Goal: Transaction & Acquisition: Purchase product/service

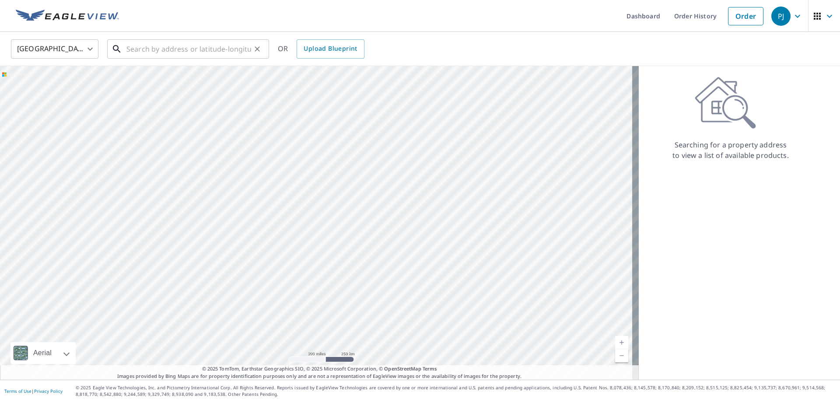
click at [155, 50] on input "text" at bounding box center [188, 49] width 125 height 24
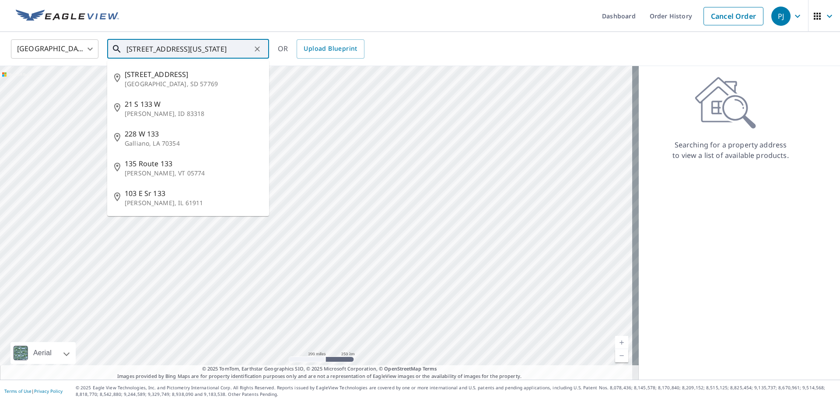
type input "[STREET_ADDRESS][US_STATE]"
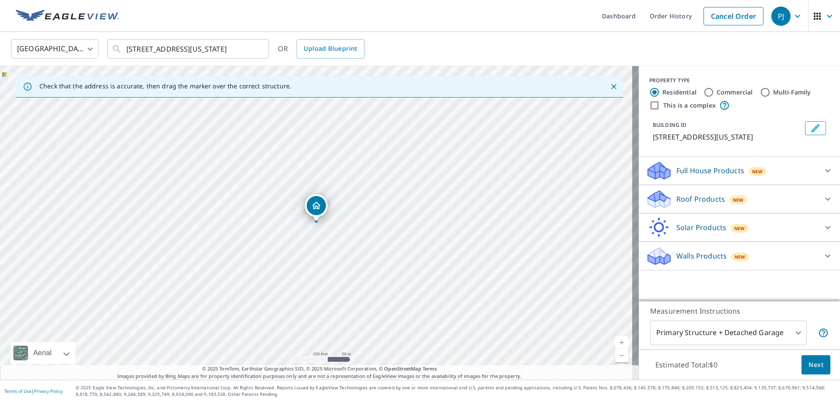
click at [756, 202] on div "Roof Products New" at bounding box center [731, 199] width 171 height 21
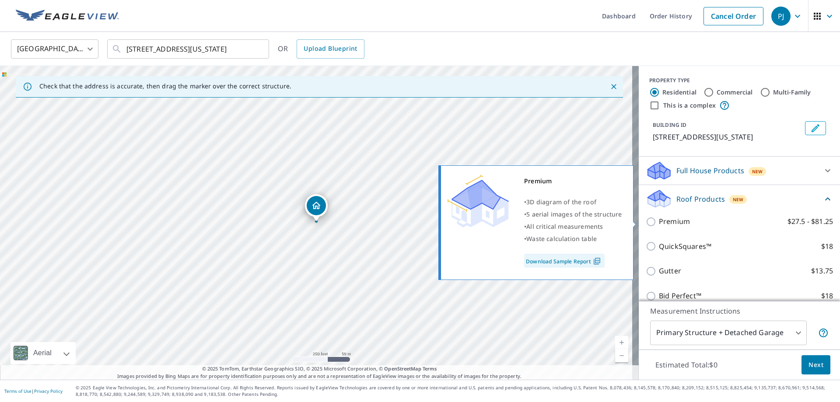
click at [674, 219] on p "Premium" at bounding box center [674, 221] width 31 height 11
click at [659, 219] on input "Premium $27.5 - $81.25" at bounding box center [652, 221] width 13 height 10
checkbox input "true"
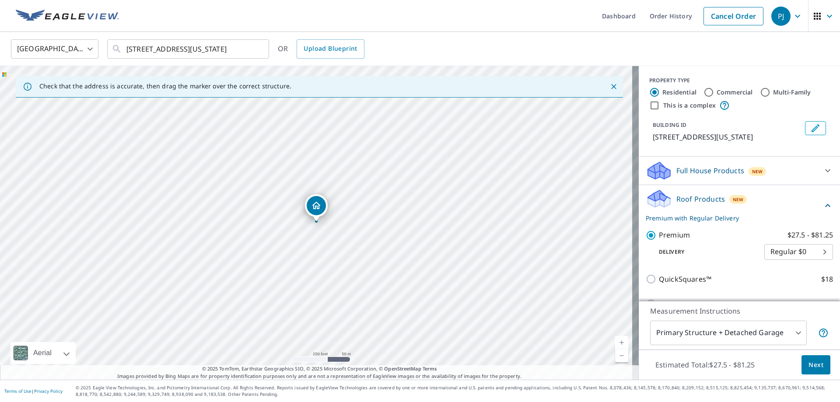
click at [814, 367] on span "Next" at bounding box center [815, 365] width 15 height 11
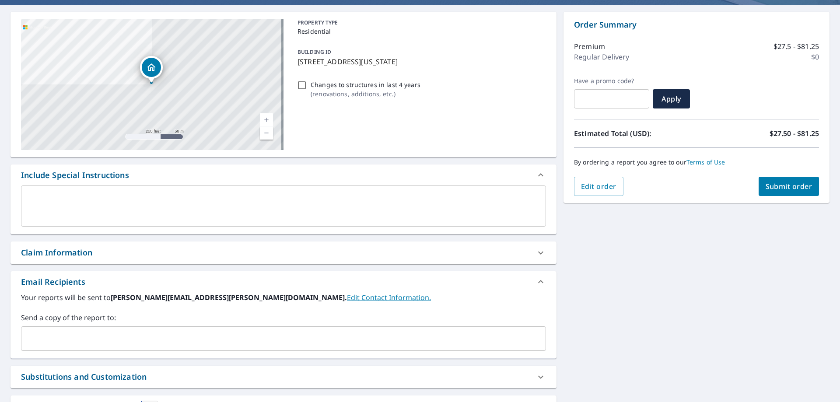
scroll to position [149, 0]
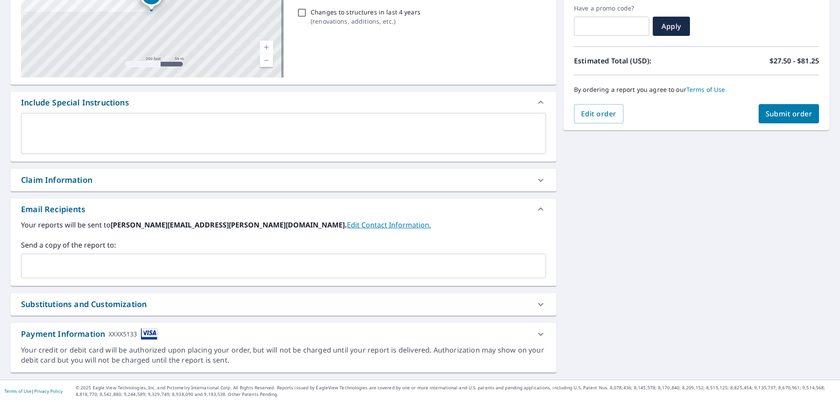
click at [84, 260] on input "text" at bounding box center [277, 266] width 504 height 17
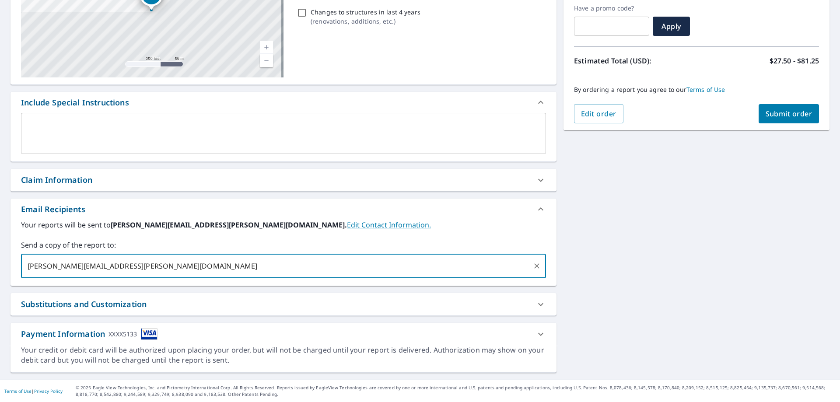
type input "[PERSON_NAME][EMAIL_ADDRESS][PERSON_NAME][DOMAIN_NAME]"
click at [229, 263] on input "text" at bounding box center [379, 266] width 300 height 17
type input "[PERSON_NAME][EMAIL_ADDRESS][DOMAIN_NAME]"
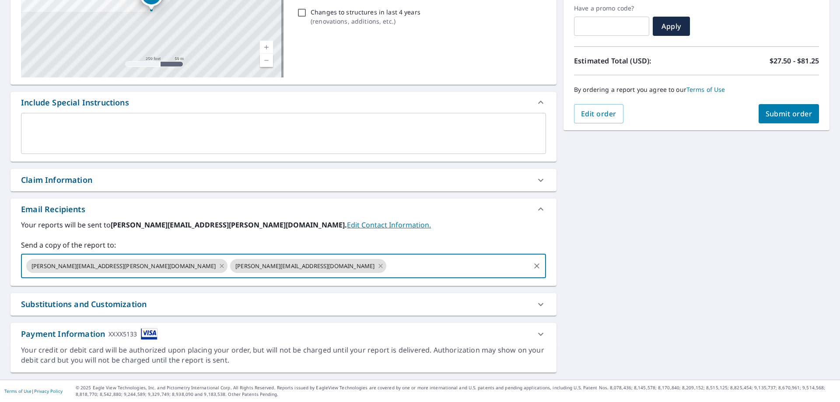
click at [388, 269] on input "text" at bounding box center [458, 266] width 141 height 17
type input "[EMAIL_ADDRESS][PERSON_NAME][DOMAIN_NAME]"
click at [388, 259] on input "[EMAIL_ADDRESS][PERSON_NAME][DOMAIN_NAME]" at bounding box center [458, 266] width 141 height 17
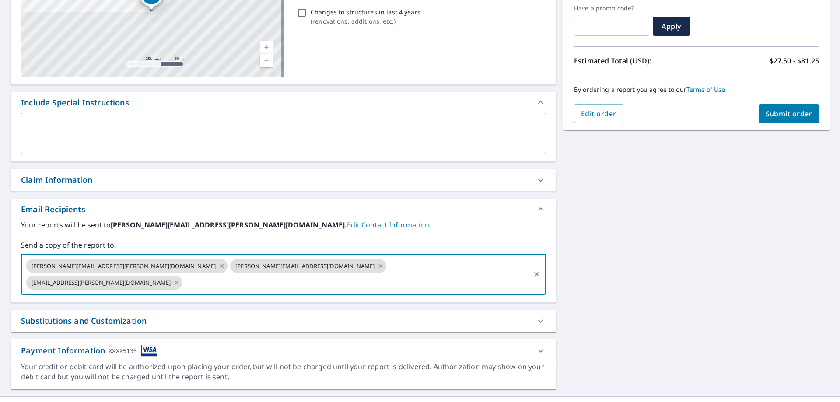
click at [650, 220] on div "[STREET_ADDRESS][US_STATE] Aerial Road A standard road map Aerial A detailed lo…" at bounding box center [420, 164] width 840 height 464
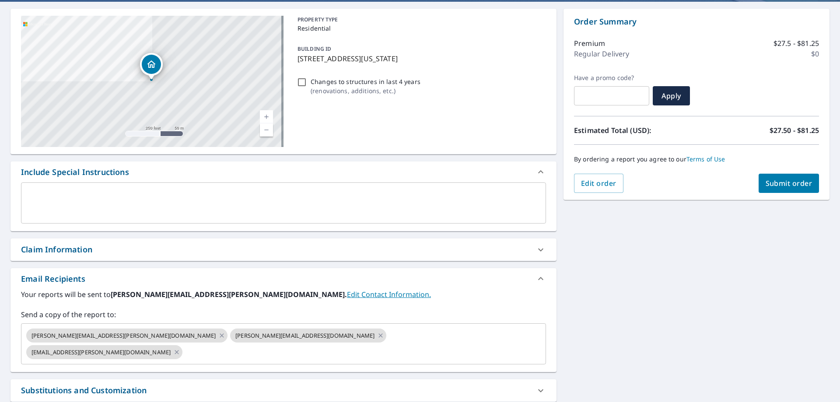
scroll to position [61, 0]
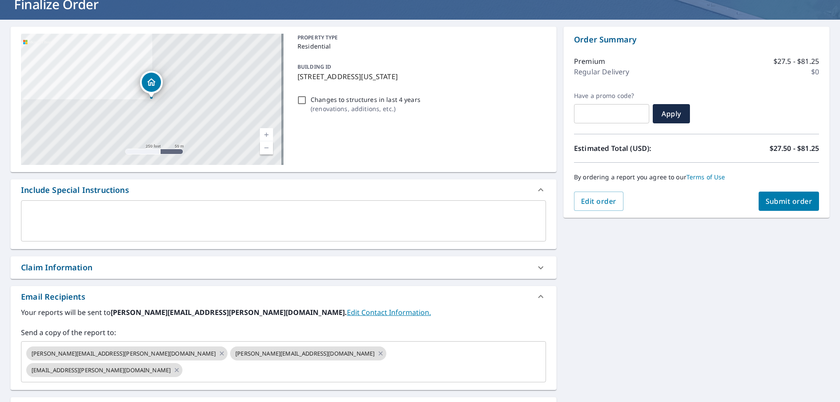
click at [782, 200] on span "Submit order" at bounding box center [788, 201] width 47 height 10
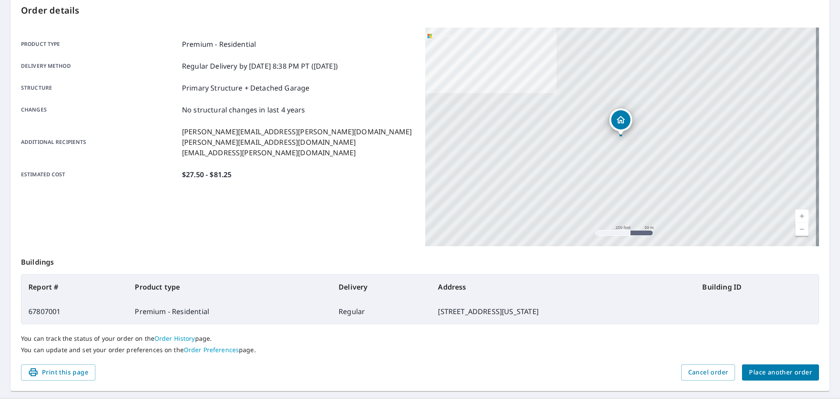
scroll to position [113, 0]
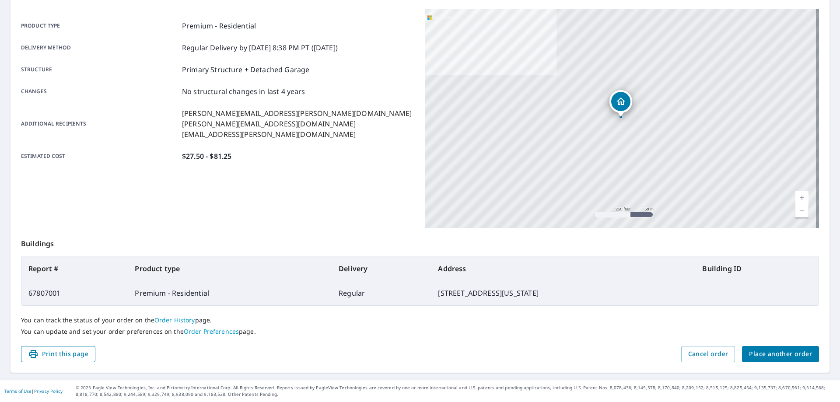
click at [66, 352] on span "Print this page" at bounding box center [58, 354] width 60 height 11
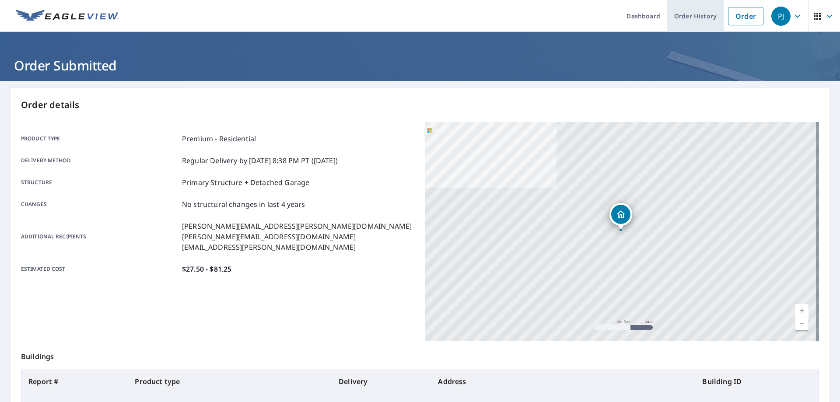
click at [677, 17] on link "Order History" at bounding box center [695, 16] width 56 height 32
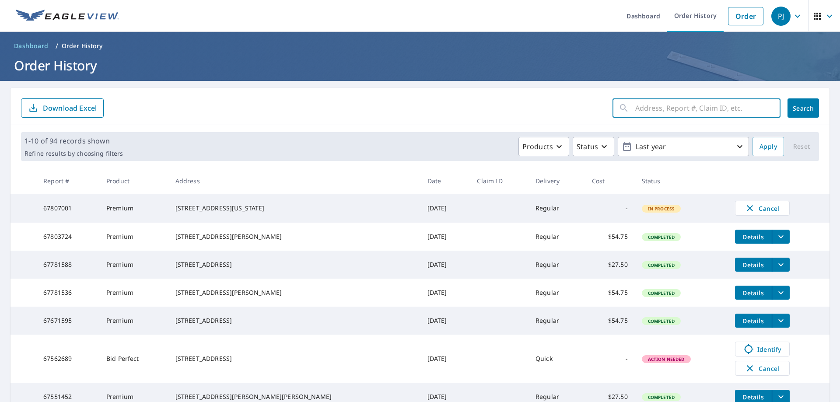
click at [658, 104] on input "text" at bounding box center [707, 108] width 145 height 24
click at [674, 111] on input "text" at bounding box center [707, 108] width 145 height 24
type input "571"
click button "Search" at bounding box center [802, 107] width 31 height 19
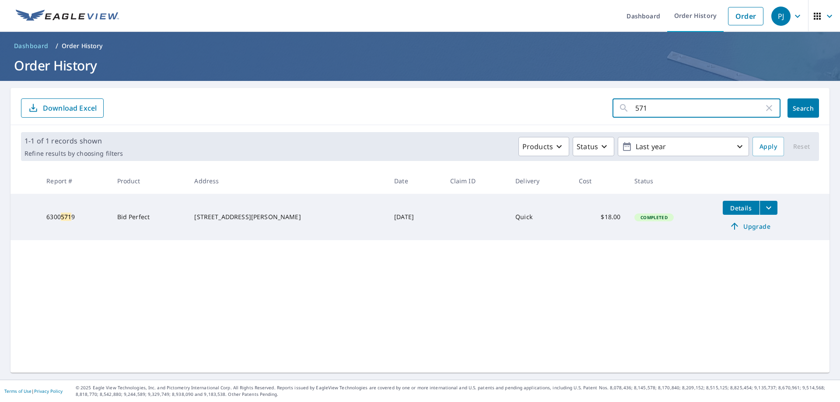
drag, startPoint x: 674, startPoint y: 111, endPoint x: 600, endPoint y: 122, distance: 75.2
click at [600, 122] on div "571 ​ Search Download Excel" at bounding box center [419, 106] width 819 height 37
type input "deaverview"
click button "Search" at bounding box center [802, 107] width 31 height 19
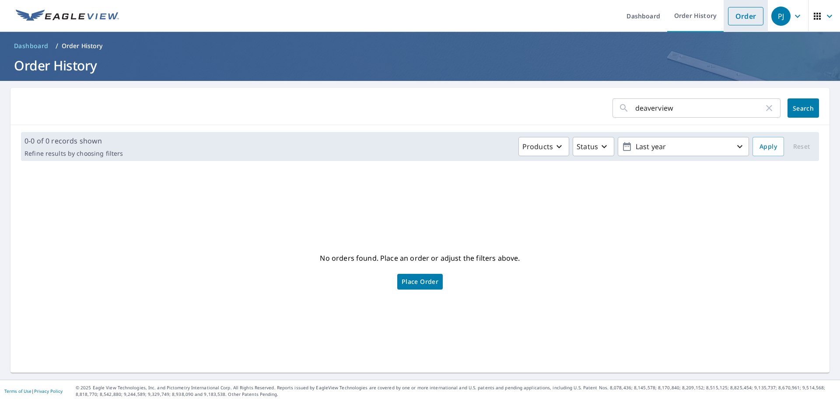
click at [744, 20] on link "Order" at bounding box center [745, 16] width 35 height 18
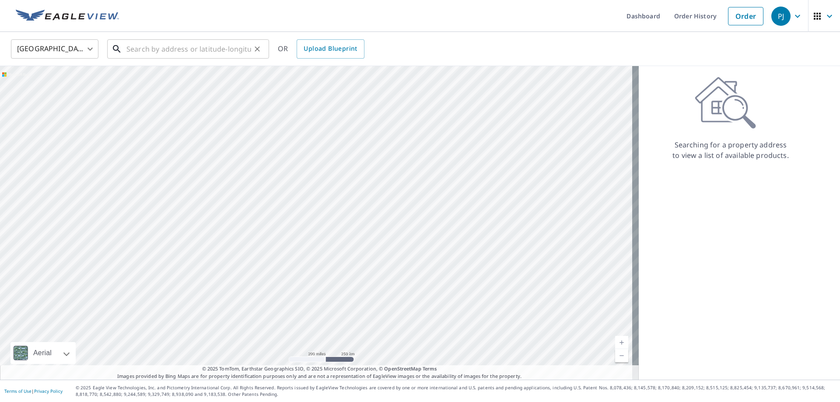
click at [208, 51] on input "text" at bounding box center [188, 49] width 125 height 24
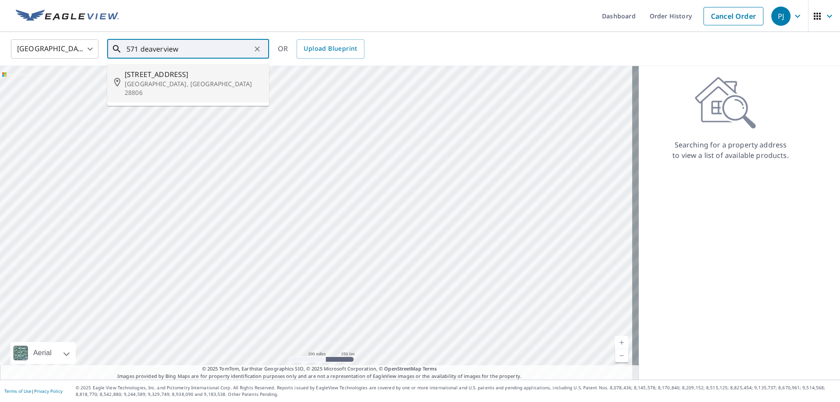
click at [185, 85] on p "[GEOGRAPHIC_DATA], [GEOGRAPHIC_DATA] 28806" at bounding box center [193, 88] width 137 height 17
type input "[STREET_ADDRESS]"
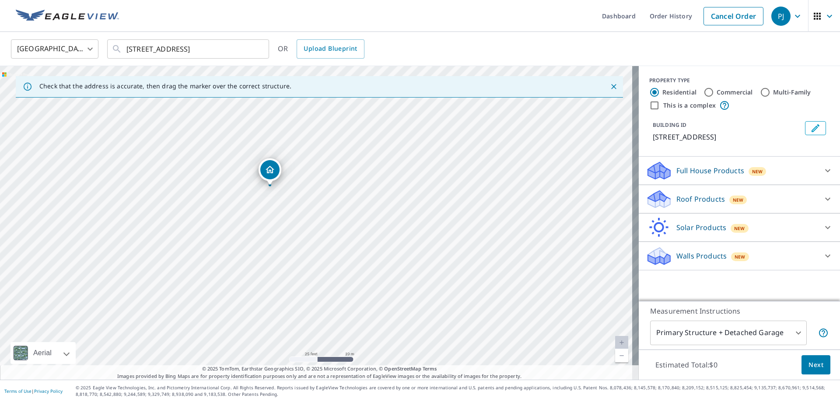
drag, startPoint x: 276, startPoint y: 119, endPoint x: 340, endPoint y: 262, distance: 157.2
click at [340, 262] on div "[STREET_ADDRESS]" at bounding box center [319, 223] width 639 height 314
drag, startPoint x: 156, startPoint y: 133, endPoint x: 194, endPoint y: 251, distance: 124.1
click at [194, 251] on div "[STREET_ADDRESS]" at bounding box center [319, 223] width 639 height 314
click at [810, 207] on div "Roof Products New" at bounding box center [731, 199] width 171 height 21
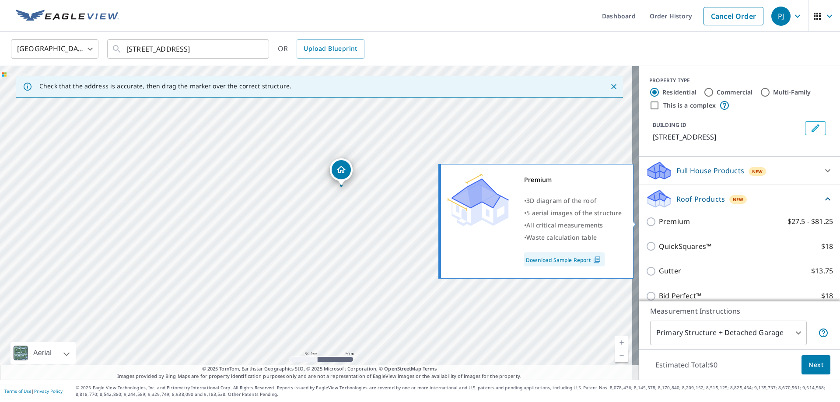
click at [671, 221] on p "Premium" at bounding box center [674, 221] width 31 height 11
click at [659, 221] on input "Premium $27.5 - $81.25" at bounding box center [652, 221] width 13 height 10
checkbox input "true"
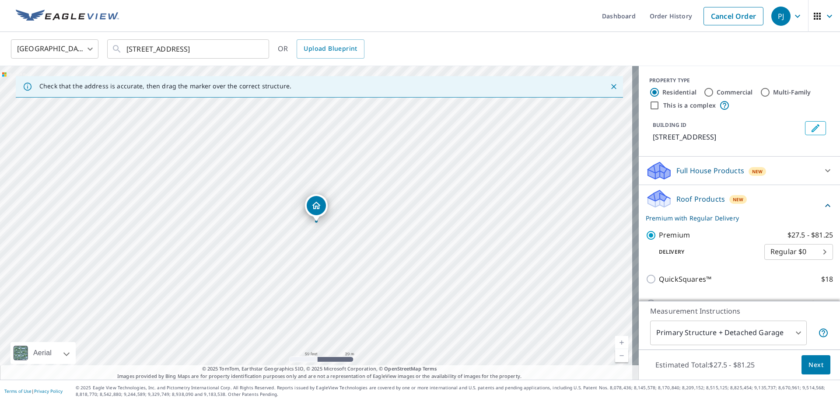
click at [813, 370] on button "Next" at bounding box center [815, 365] width 29 height 20
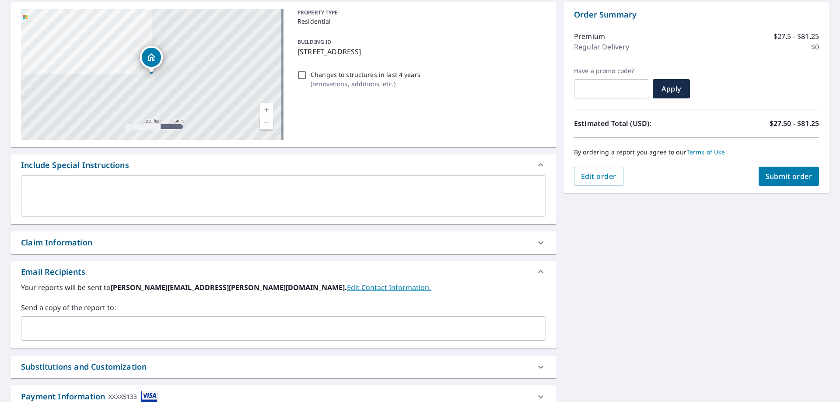
scroll to position [149, 0]
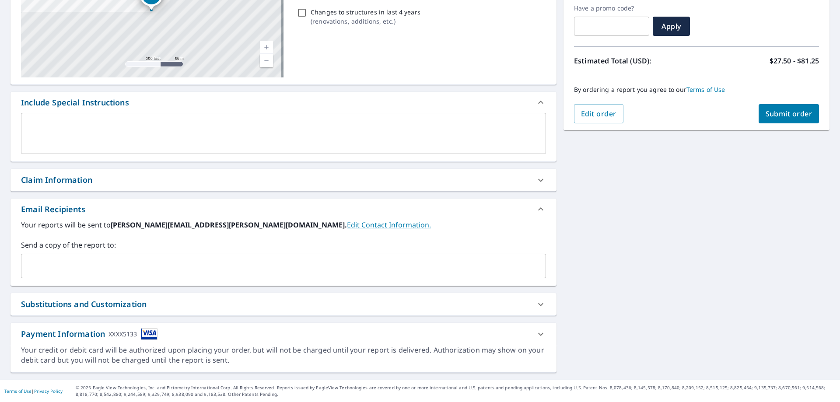
click at [150, 272] on input "text" at bounding box center [277, 266] width 504 height 17
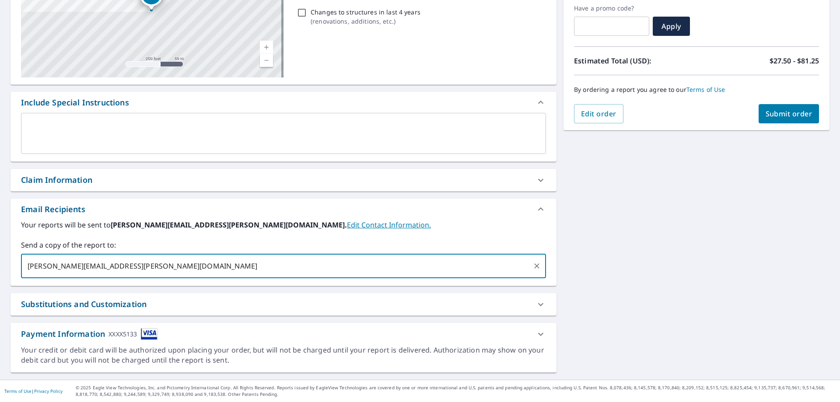
type input "[PERSON_NAME][EMAIL_ADDRESS][PERSON_NAME][DOMAIN_NAME]"
click at [229, 264] on input "text" at bounding box center [379, 266] width 300 height 17
type input "[PERSON_NAME][EMAIL_ADDRESS][PERSON_NAME][DOMAIN_NAME]"
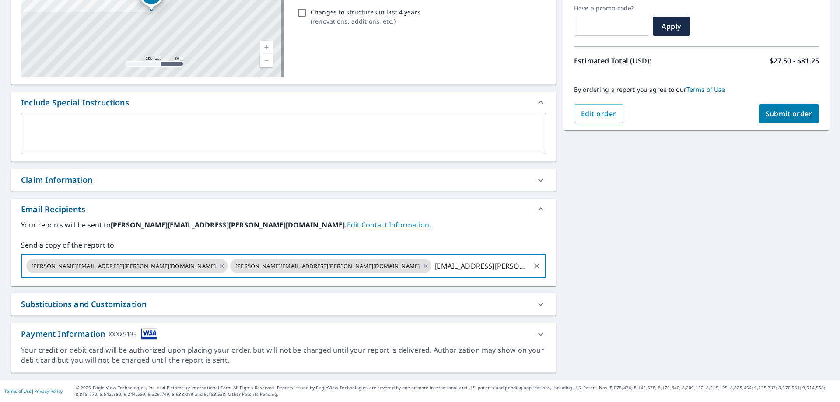
type input "[PERSON_NAME][EMAIL_ADDRESS][DOMAIN_NAME]"
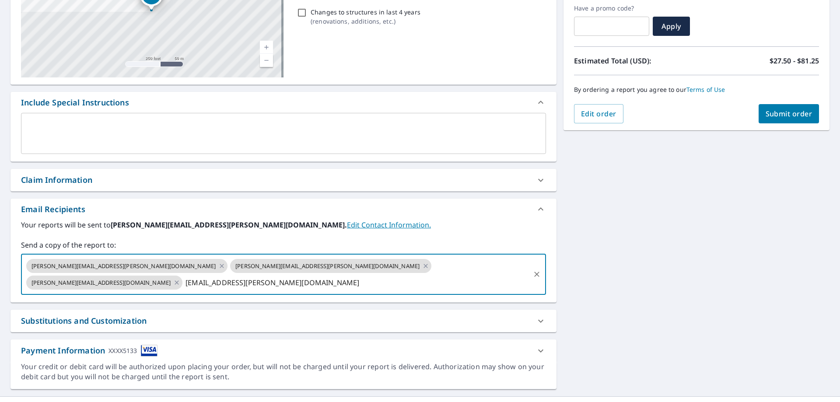
type input "[EMAIL_ADDRESS][PERSON_NAME][DOMAIN_NAME]"
click at [672, 246] on div "[STREET_ADDRESS] Aerial Road A standard road map Aerial A detailed look from ab…" at bounding box center [420, 164] width 840 height 464
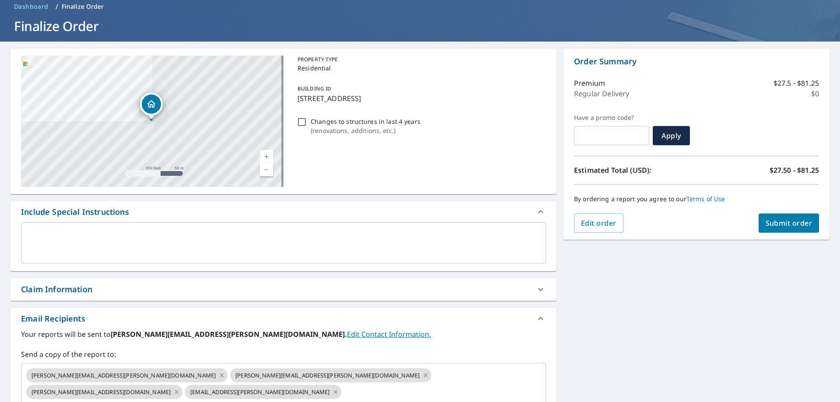
scroll to position [0, 0]
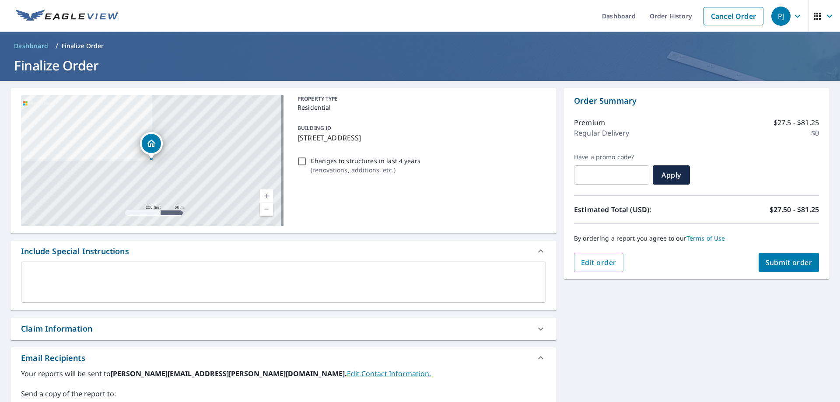
click at [788, 264] on span "Submit order" at bounding box center [788, 263] width 47 height 10
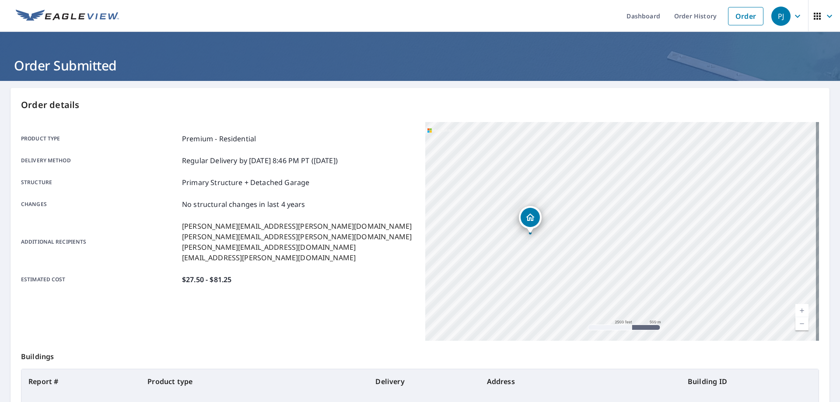
scroll to position [113, 0]
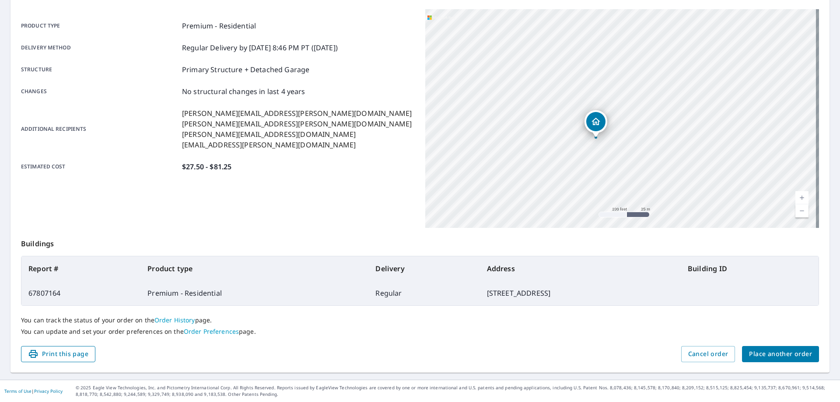
click at [54, 349] on span "Print this page" at bounding box center [58, 354] width 60 height 11
